Goal: Task Accomplishment & Management: Use online tool/utility

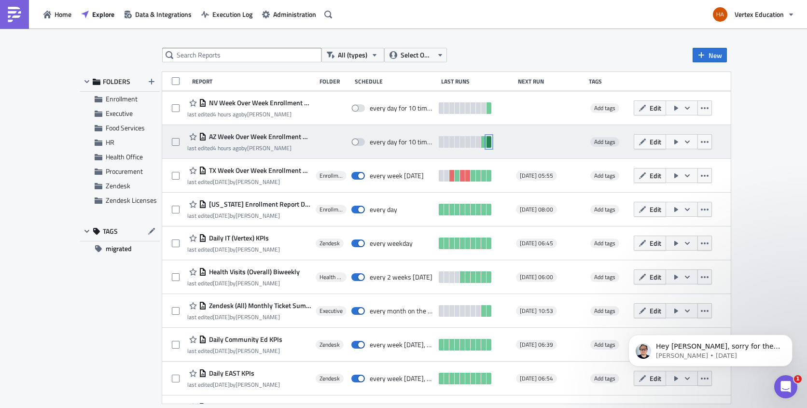
click at [491, 142] on link at bounding box center [488, 142] width 5 height 12
click at [661, 143] on span "Edit" at bounding box center [655, 142] width 12 height 10
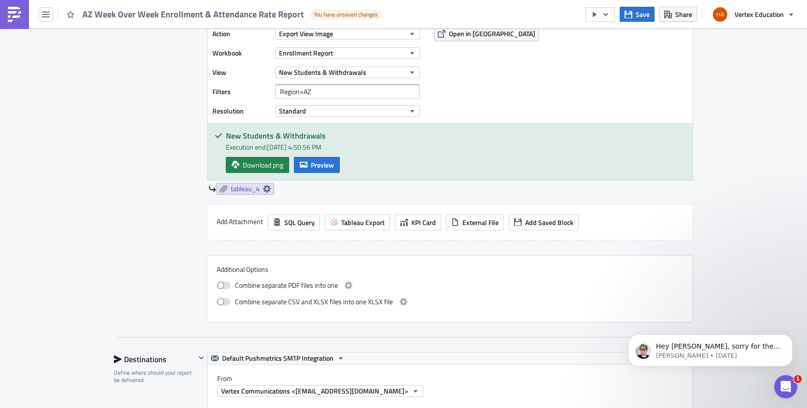
scroll to position [1109, 0]
